Goal: Find specific page/section: Find specific page/section

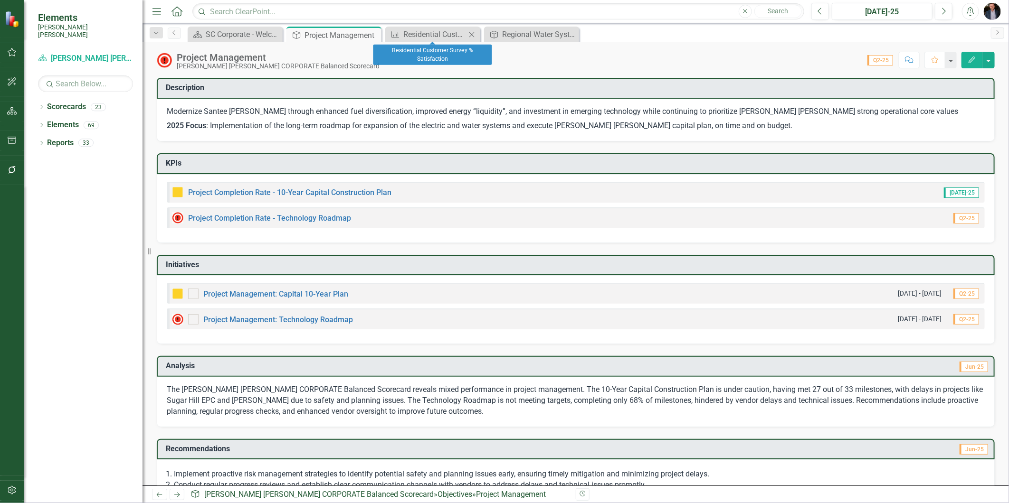
click at [411, 27] on div "KPI Residential Customer Survey % Satisfaction​ Close" at bounding box center [432, 35] width 95 height 16
click at [430, 32] on div "Residential Customer Survey % Satisfaction​" at bounding box center [434, 34] width 63 height 12
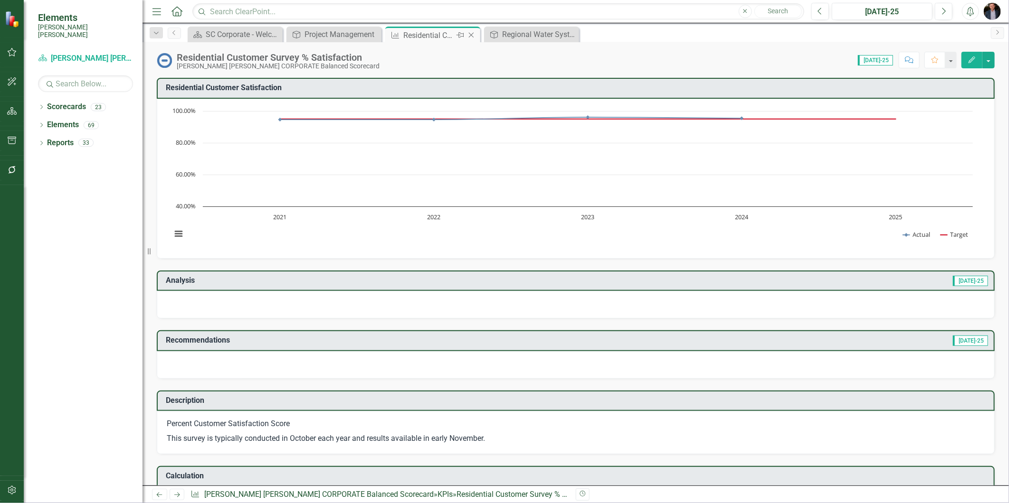
click at [473, 35] on icon "Close" at bounding box center [470, 35] width 9 height 8
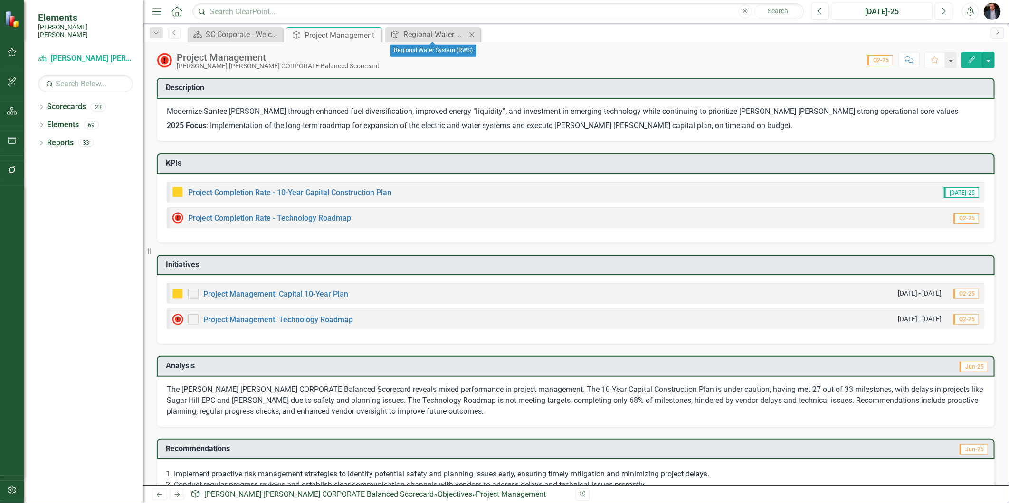
click at [473, 36] on icon "Close" at bounding box center [471, 35] width 9 height 8
click at [373, 38] on icon "Close" at bounding box center [372, 35] width 9 height 8
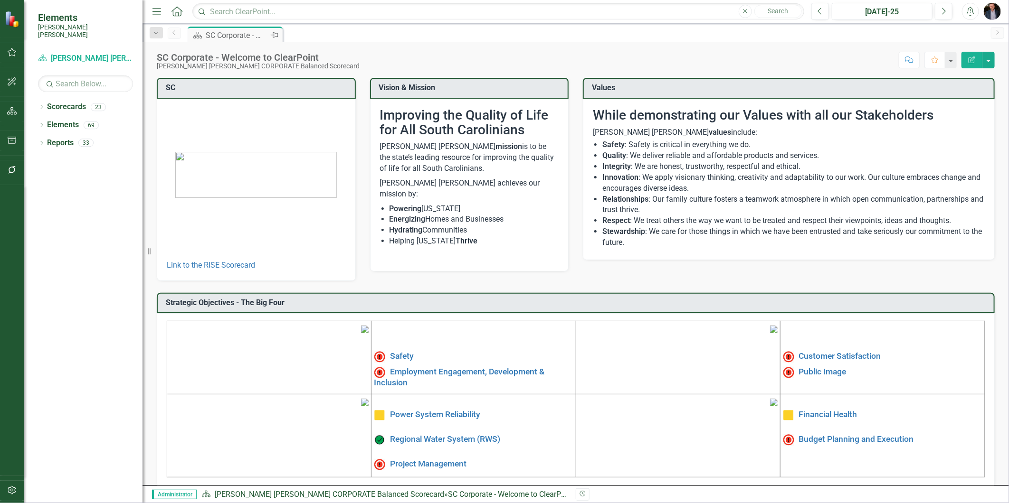
click at [257, 35] on div "SC Corporate - Welcome to ClearPoint" at bounding box center [237, 35] width 63 height 12
